Goal: Register for event/course

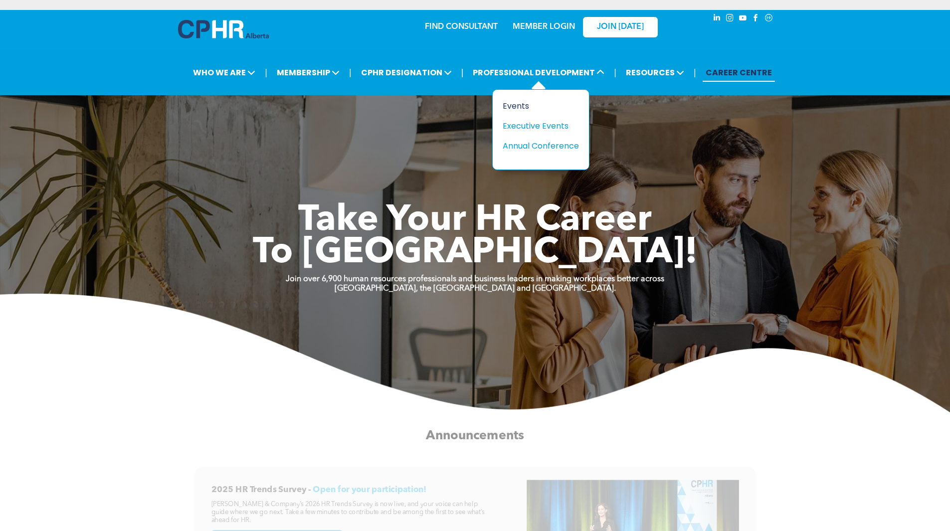
click at [517, 106] on div "Events" at bounding box center [536, 106] width 69 height 12
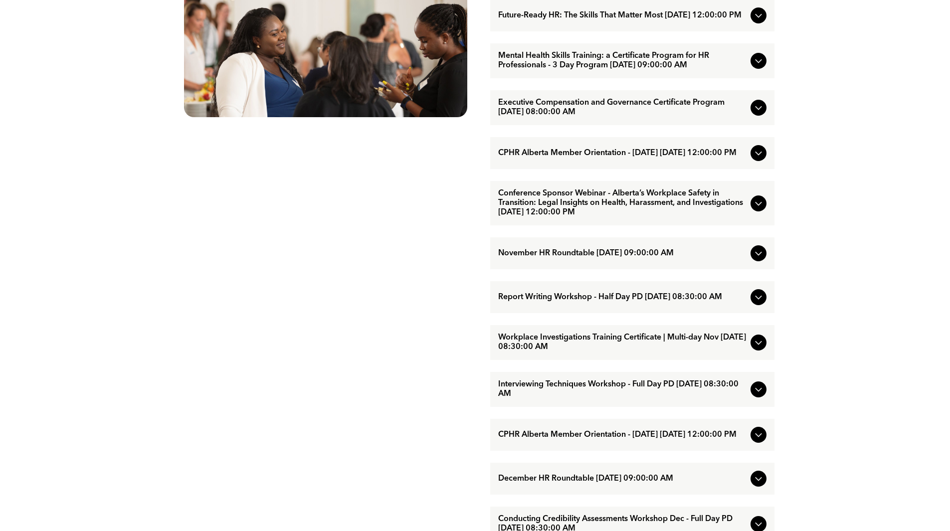
scroll to position [598, 0]
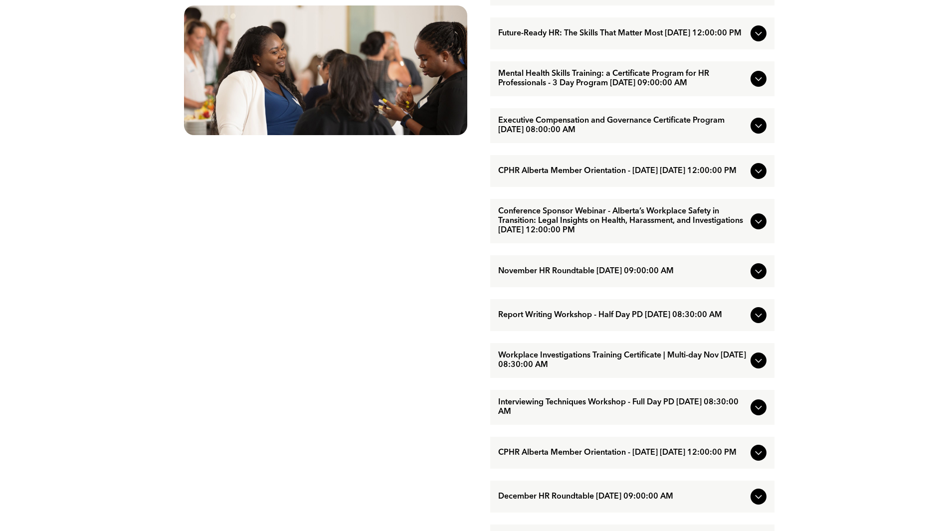
click at [639, 135] on span "Executive Compensation and Governance Certificate Program [DATE] 08:00:00 AM" at bounding box center [622, 125] width 248 height 19
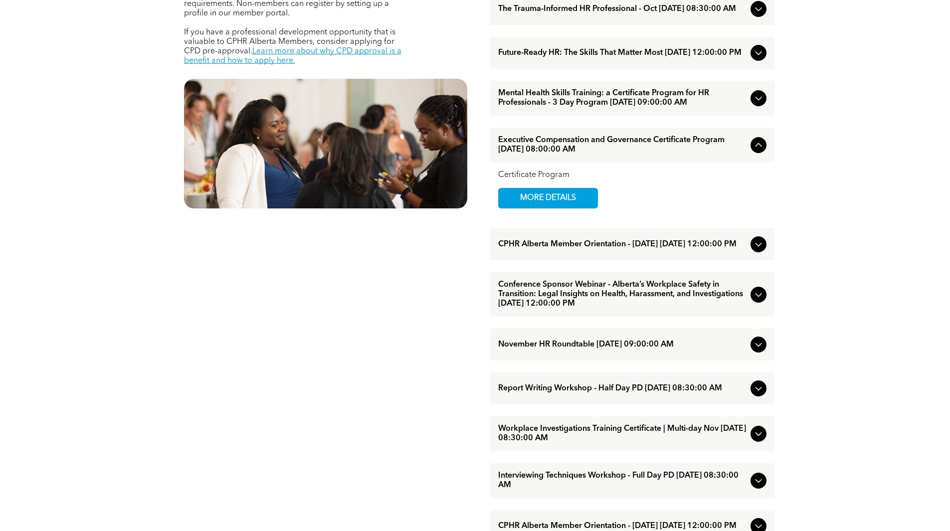
scroll to position [449, 0]
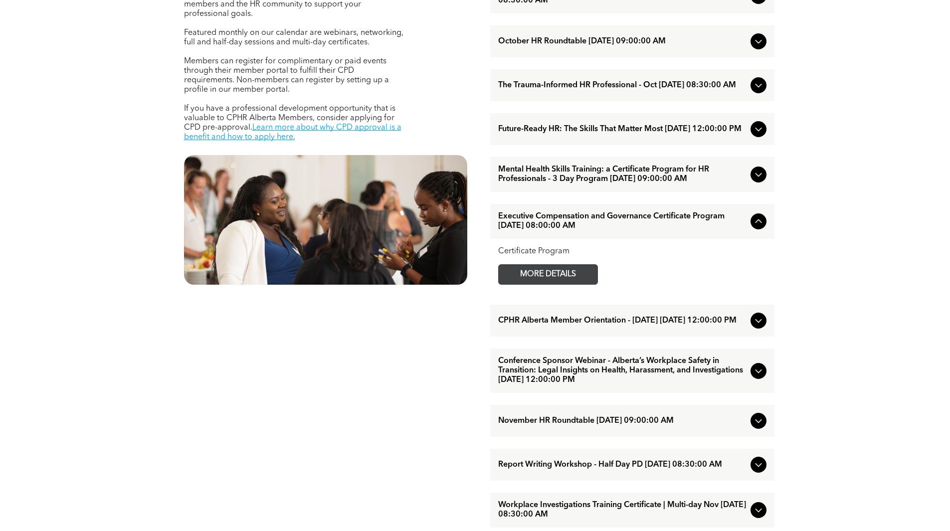
click at [570, 280] on span "MORE DETAILS" at bounding box center [547, 274] width 79 height 19
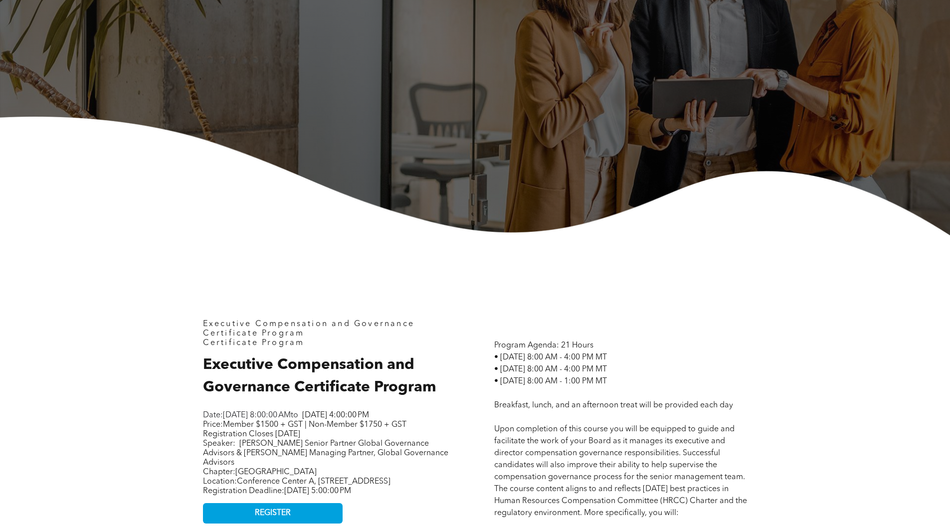
scroll to position [449, 0]
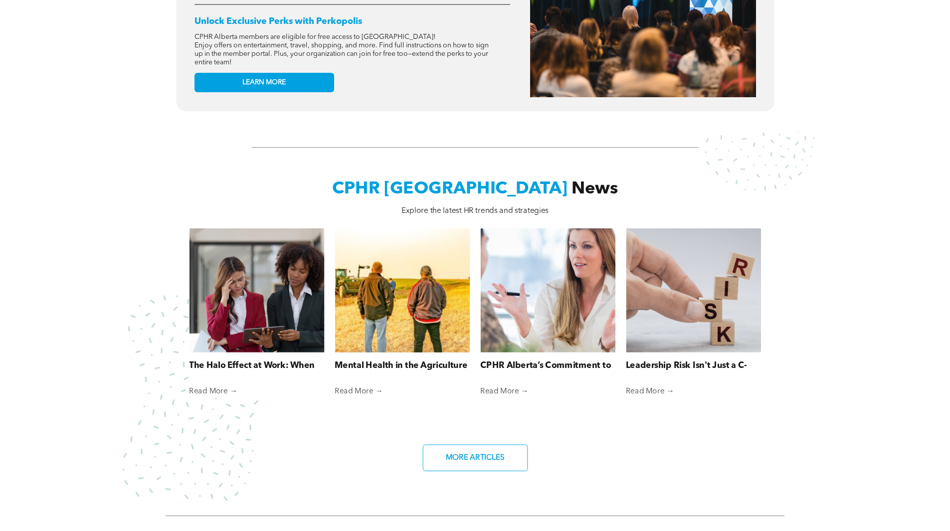
scroll to position [648, 0]
